Goal: Task Accomplishment & Management: Manage account settings

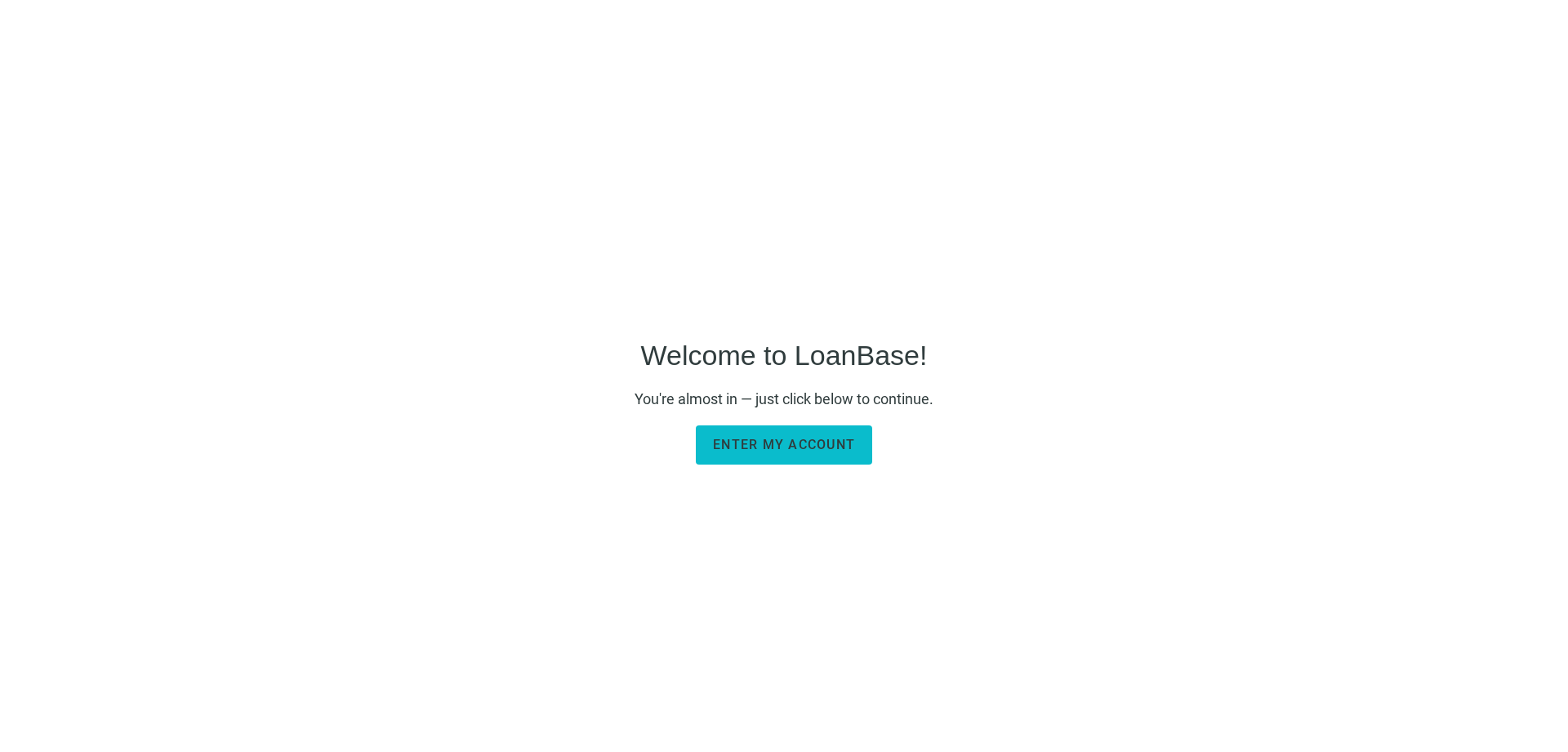
click at [785, 447] on span "Enter my account" at bounding box center [784, 444] width 142 height 16
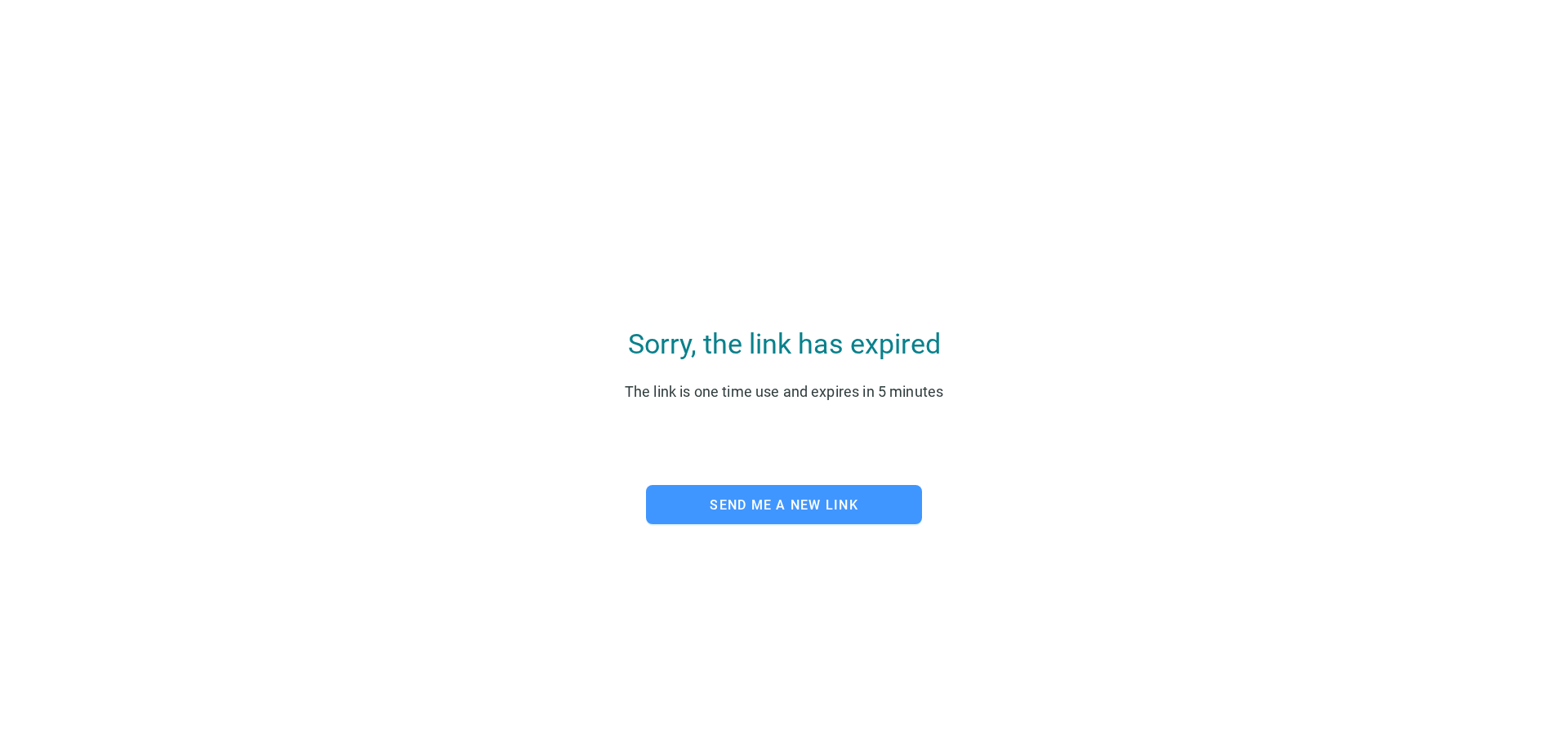
click at [783, 506] on span "Send me a new link" at bounding box center [783, 505] width 148 height 16
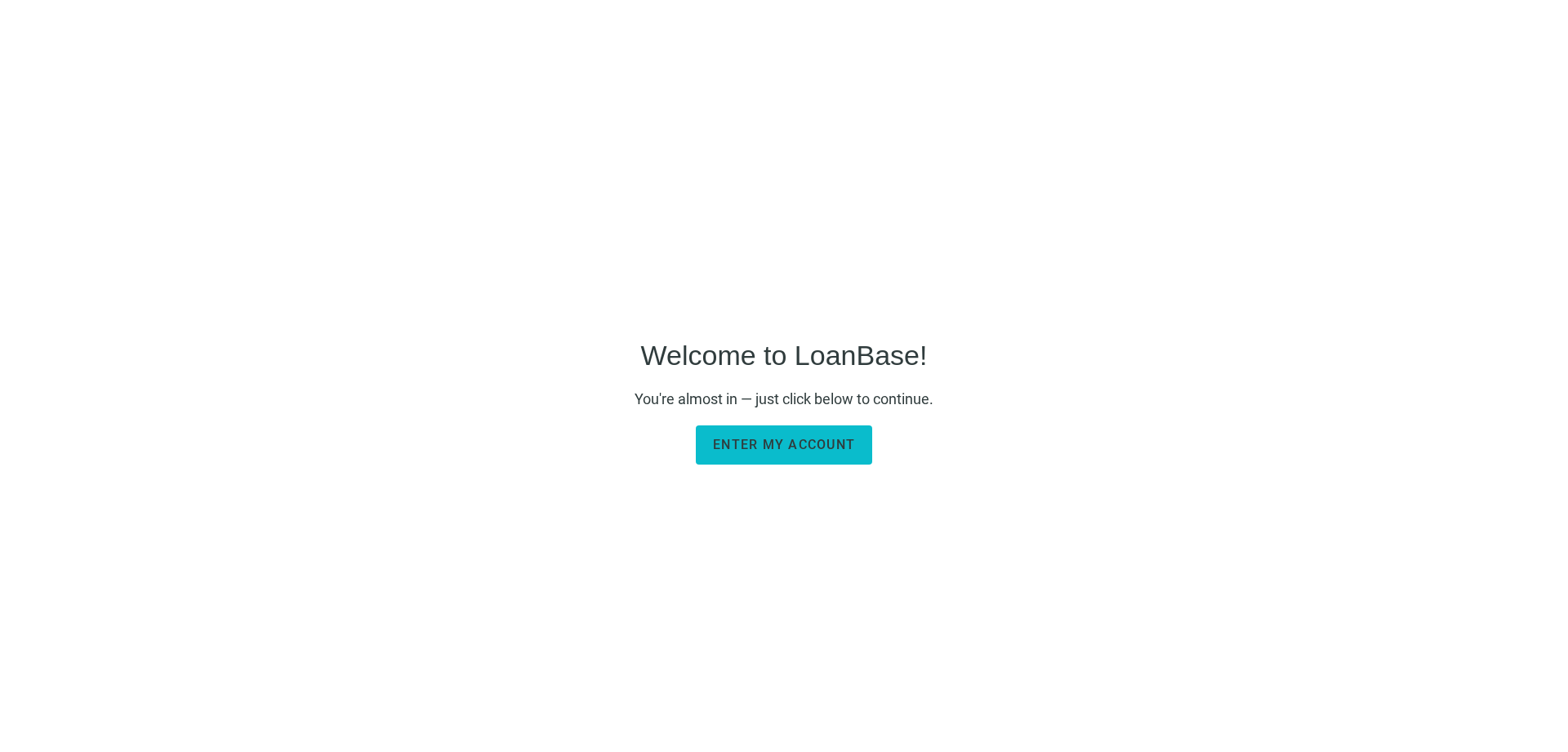
click at [777, 450] on span "Enter my account" at bounding box center [784, 444] width 142 height 16
click at [793, 452] on span "Enter my account" at bounding box center [784, 444] width 142 height 16
